Goal: Book appointment/travel/reservation

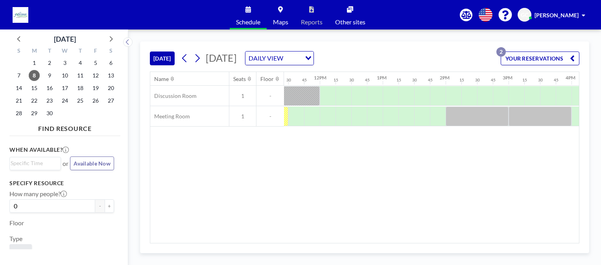
scroll to position [0, 736]
drag, startPoint x: 381, startPoint y: 244, endPoint x: 405, endPoint y: 239, distance: 24.4
click at [405, 239] on div "[DATE] [DATE] DAILY VIEW Loading... YOUR RESERVATIONS 2 Name Seats Floor 12AM 1…" at bounding box center [364, 147] width 449 height 212
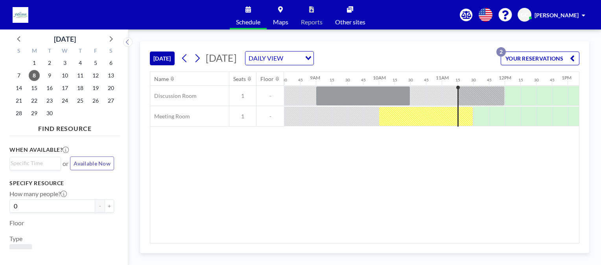
scroll to position [0, 528]
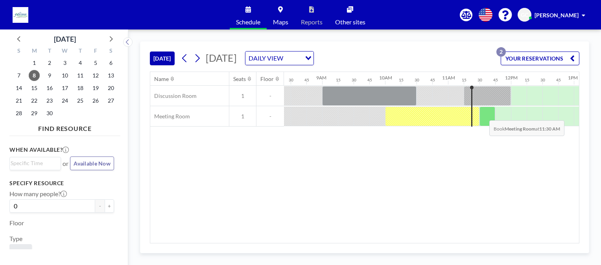
click at [483, 114] on div at bounding box center [487, 117] width 16 height 20
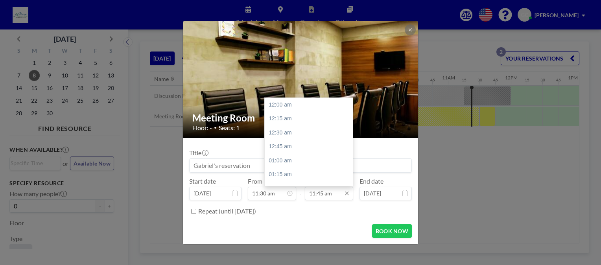
scroll to position [657, 0]
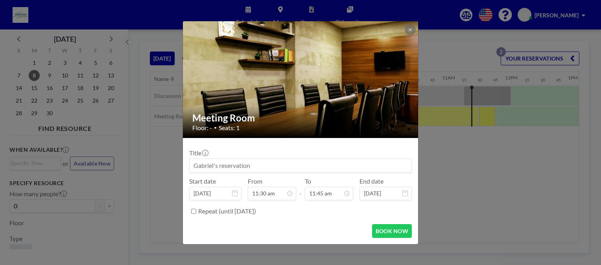
click at [277, 168] on input at bounding box center [300, 165] width 222 height 13
click at [391, 230] on button "BOOK NOW" at bounding box center [392, 231] width 40 height 14
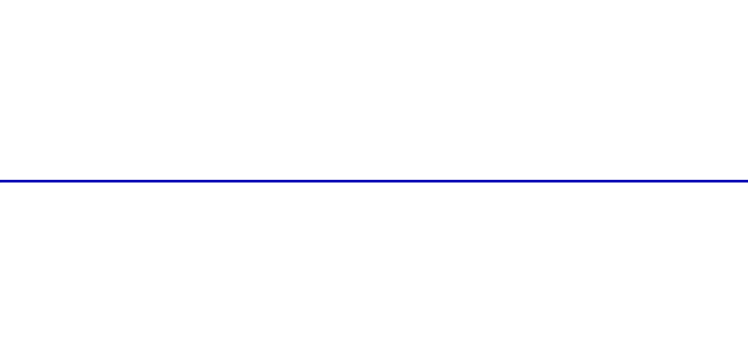
scroll to position [0, 528]
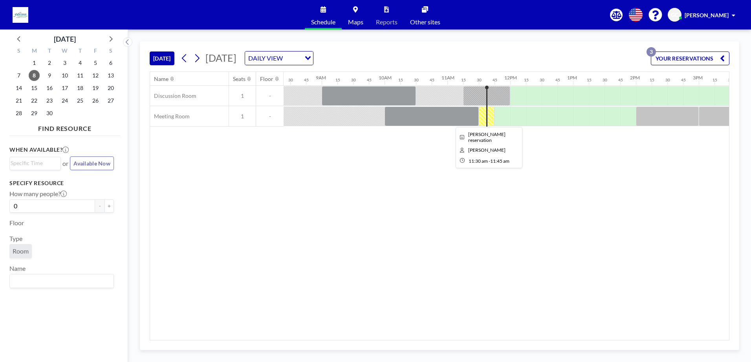
click at [484, 113] on div at bounding box center [487, 117] width 16 height 20
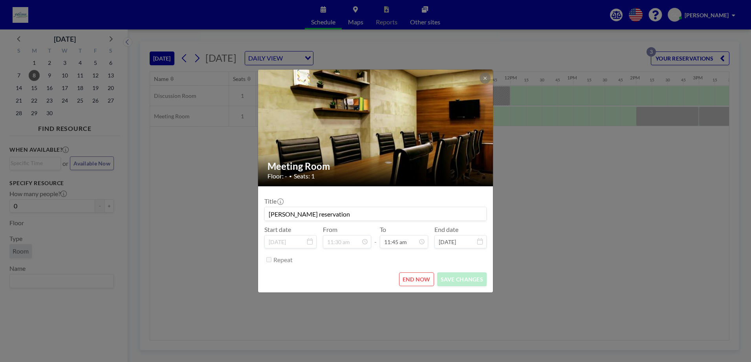
click at [419, 265] on button "END NOW" at bounding box center [416, 279] width 35 height 14
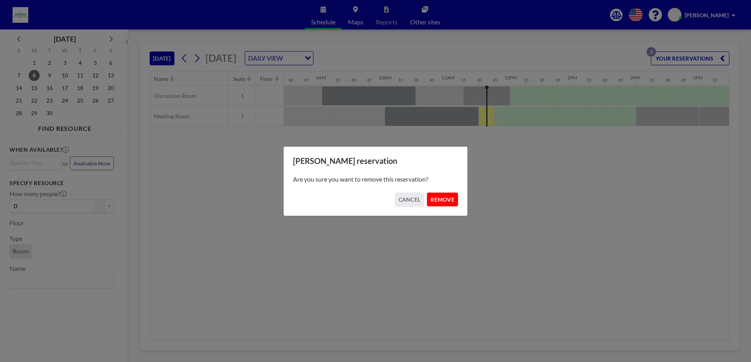
click at [451, 201] on button "REMOVE" at bounding box center [442, 200] width 31 height 14
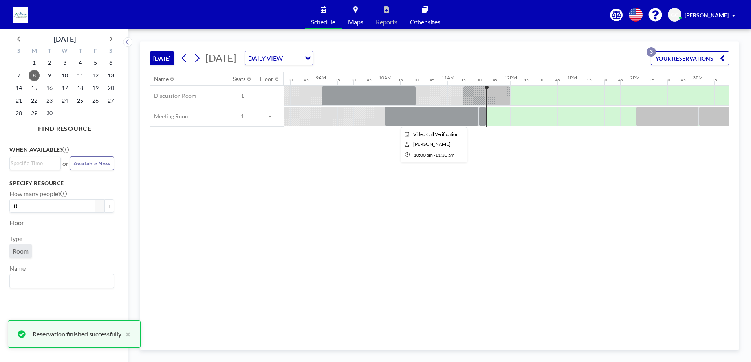
click at [448, 114] on div at bounding box center [432, 117] width 94 height 20
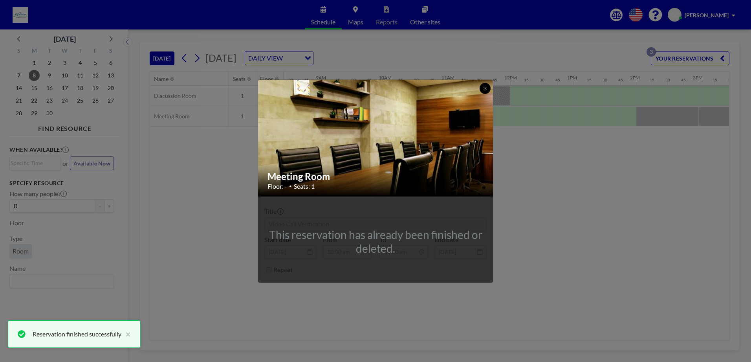
click at [485, 91] on button at bounding box center [485, 88] width 11 height 11
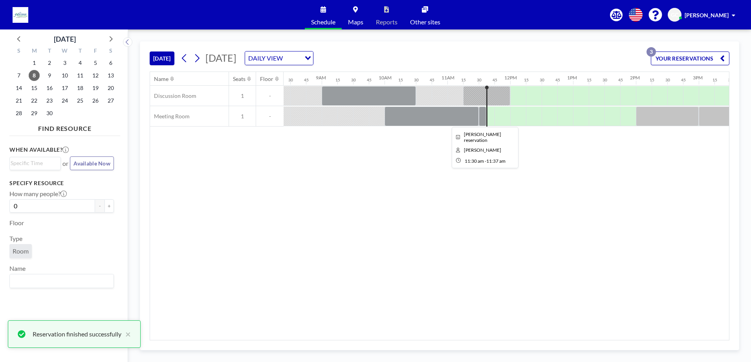
click at [481, 117] on div at bounding box center [482, 117] width 7 height 20
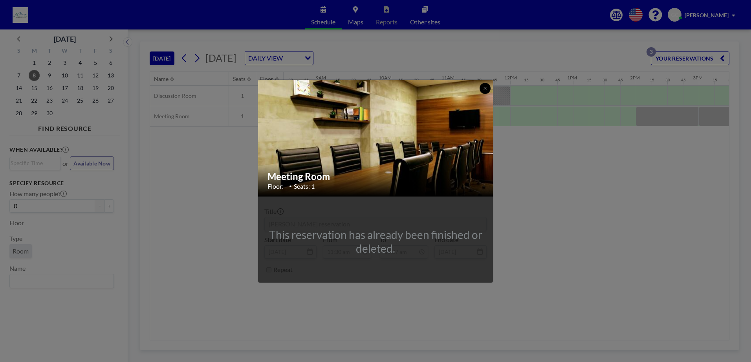
click at [489, 91] on button at bounding box center [485, 88] width 11 height 11
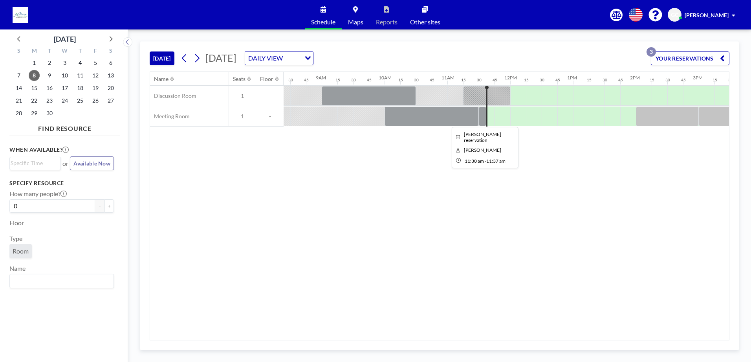
click at [483, 121] on div at bounding box center [482, 117] width 7 height 20
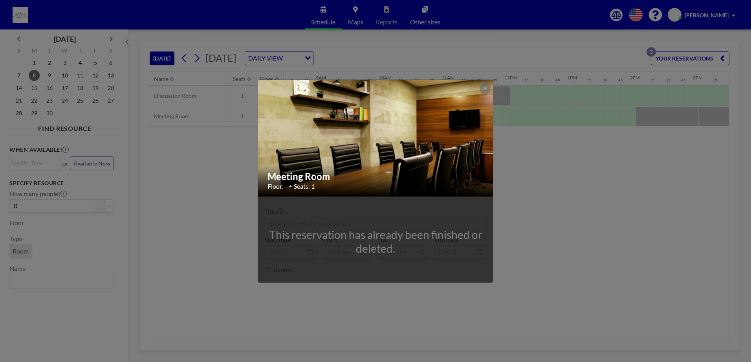
click at [522, 118] on div "Meeting Room Floor: - • Seats: 1 This reservation has already been finished or …" at bounding box center [375, 181] width 751 height 362
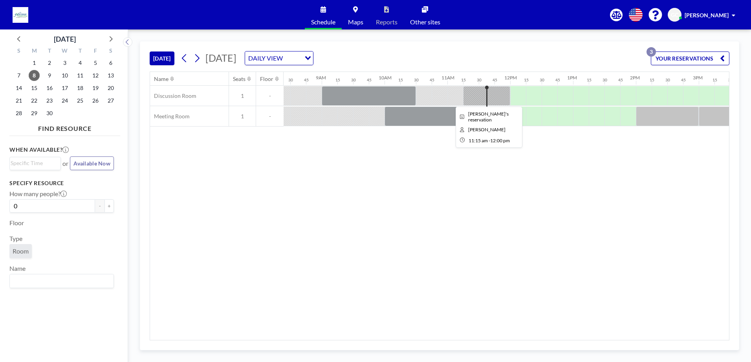
click at [500, 91] on div at bounding box center [486, 96] width 47 height 20
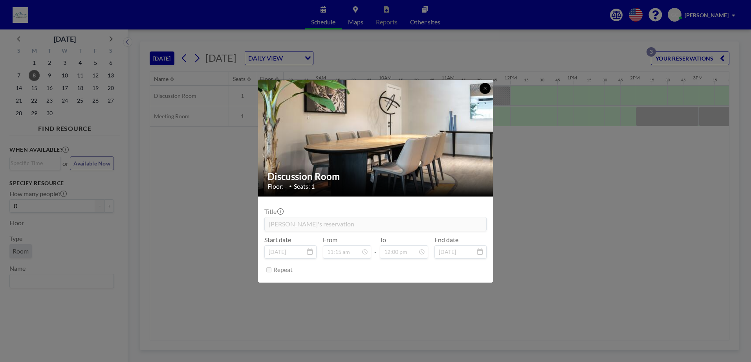
click at [483, 88] on icon at bounding box center [485, 88] width 5 height 5
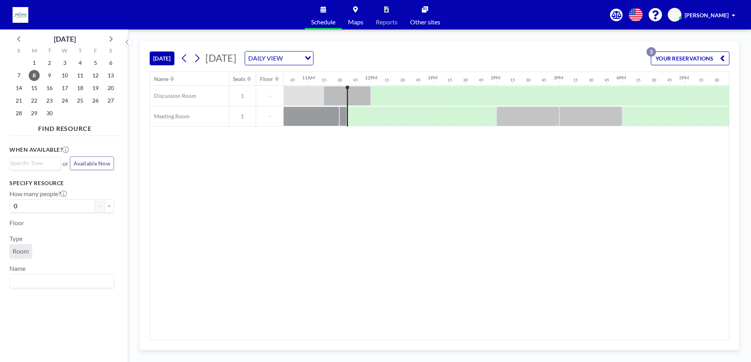
scroll to position [0, 680]
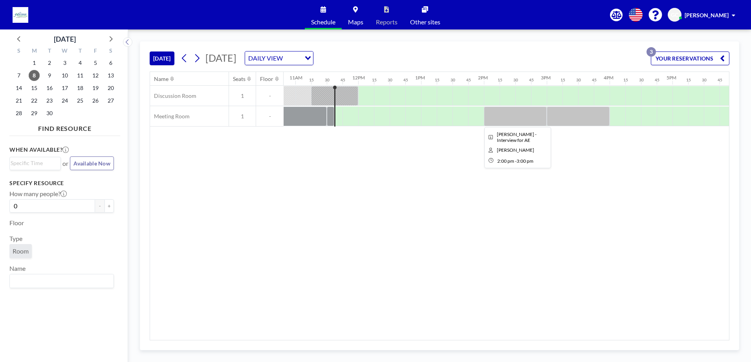
click at [523, 116] on div at bounding box center [515, 117] width 63 height 20
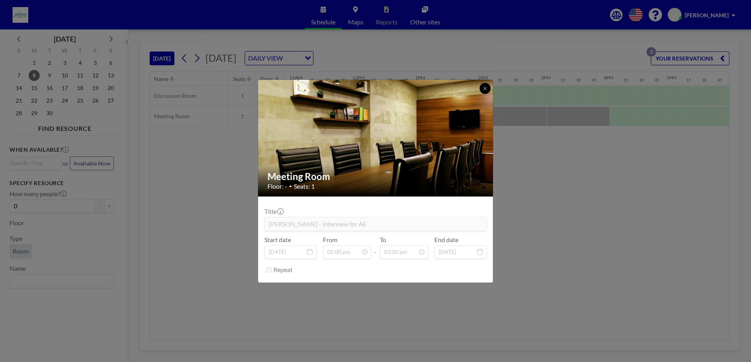
click at [485, 85] on button at bounding box center [485, 88] width 11 height 11
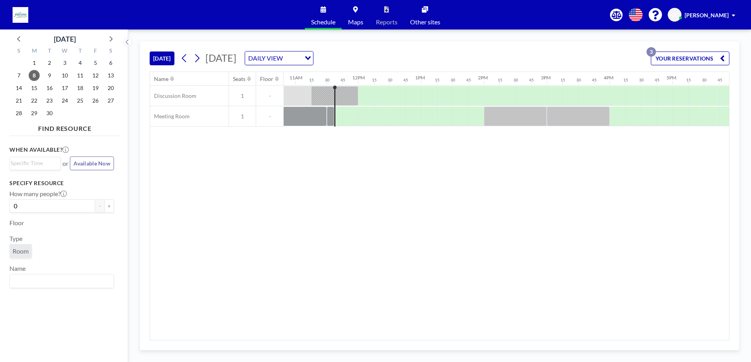
click at [498, 265] on div "Name Seats Floor 12AM 15 30 45 1AM 15 30 45 2AM 15 30 45 3AM 15 30 45 4AM 15 30…" at bounding box center [439, 206] width 579 height 268
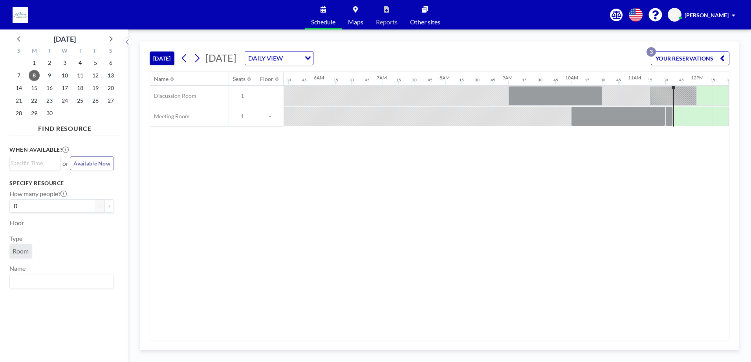
scroll to position [0, 40]
